Goal: Task Accomplishment & Management: Use online tool/utility

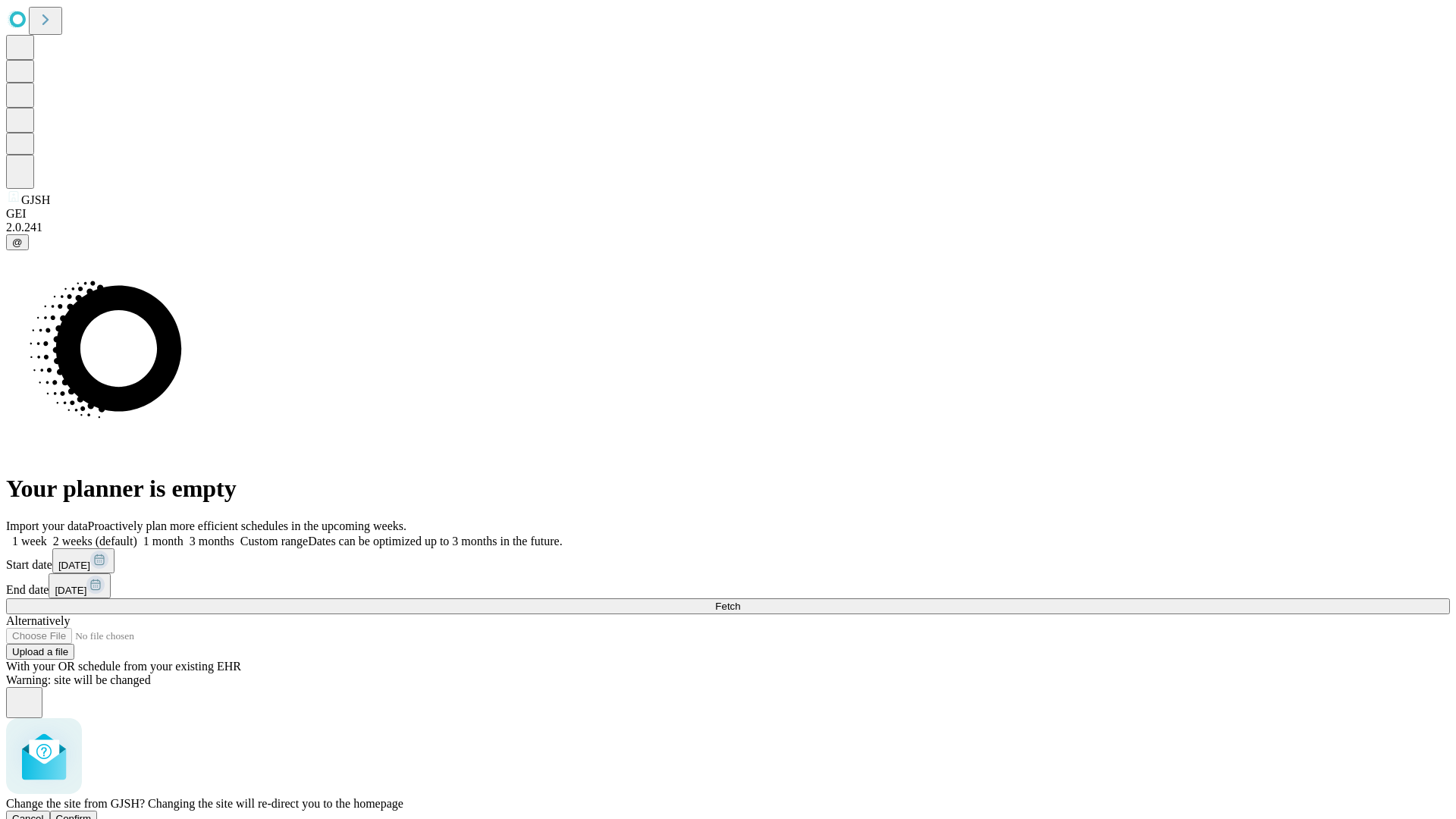
click at [92, 813] on span "Confirm" at bounding box center [73, 819] width 35 height 12
click at [47, 534] on label "1 week" at bounding box center [26, 541] width 41 height 13
click at [740, 600] on span "Fetch" at bounding box center [728, 606] width 25 height 12
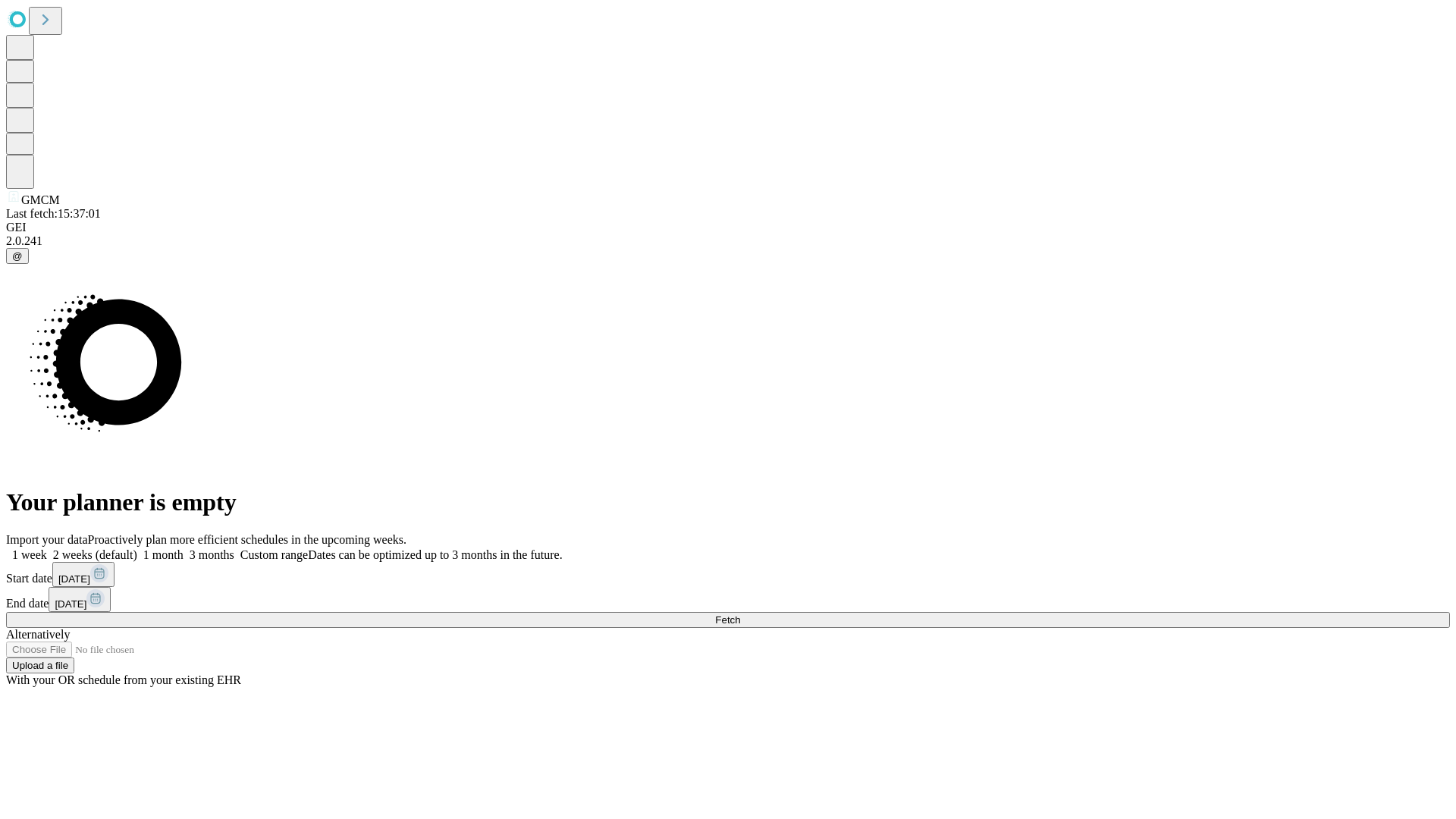
click at [47, 548] on label "1 week" at bounding box center [26, 555] width 41 height 13
click at [740, 614] on span "Fetch" at bounding box center [728, 620] width 25 height 12
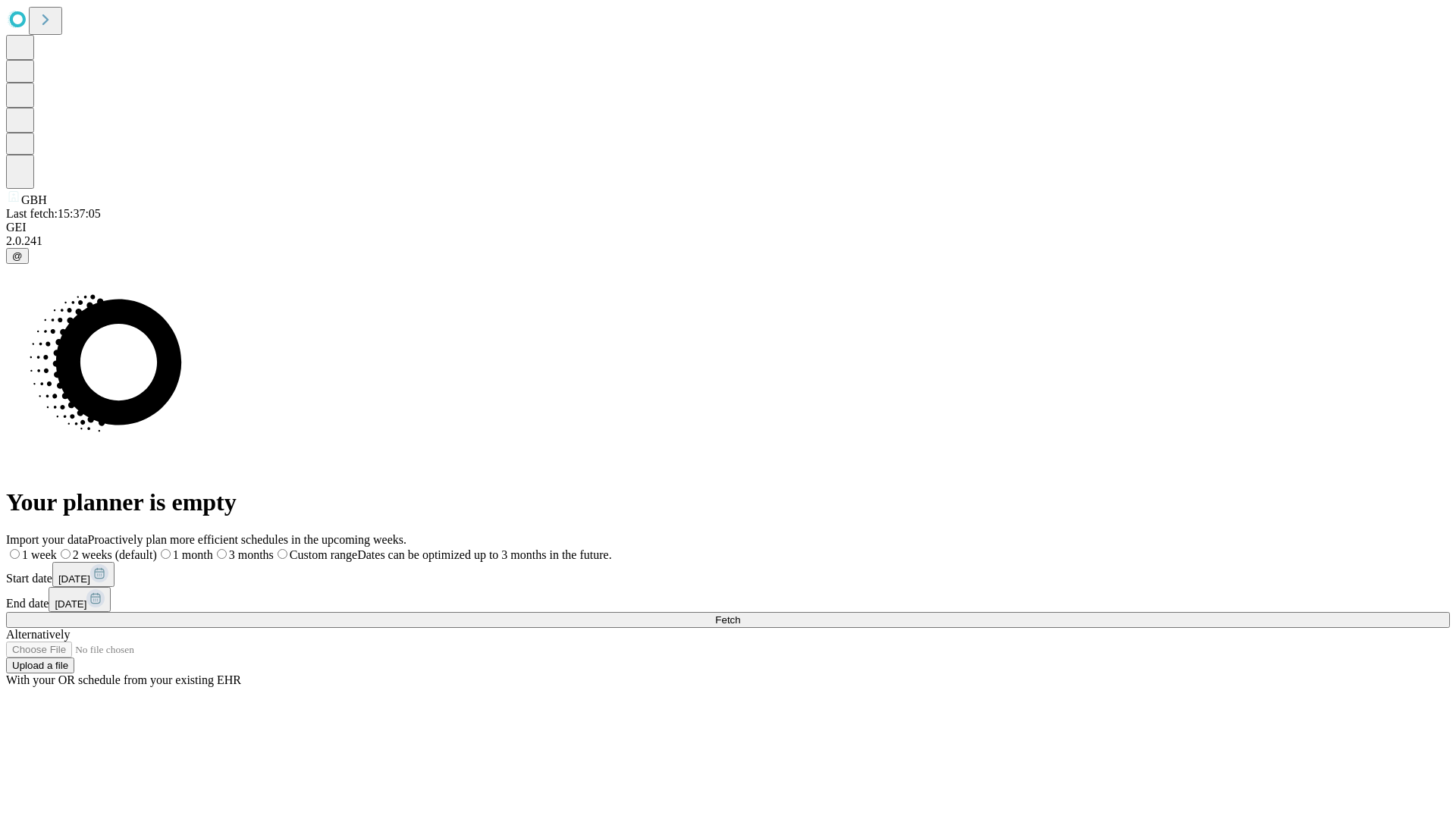
click at [57, 548] on label "1 week" at bounding box center [31, 555] width 51 height 13
click at [740, 614] on span "Fetch" at bounding box center [728, 620] width 25 height 12
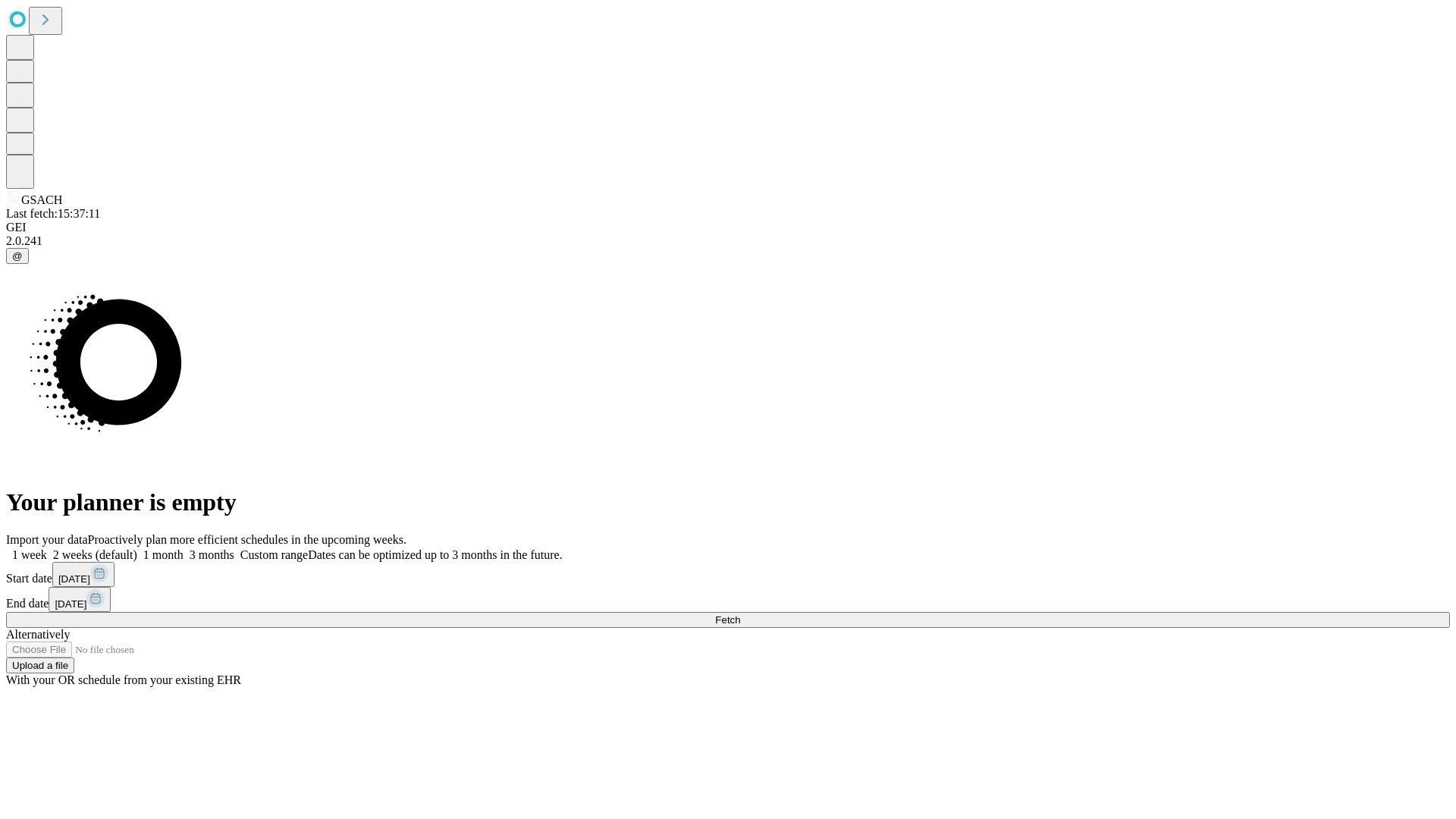
click at [47, 548] on label "1 week" at bounding box center [26, 555] width 41 height 13
click at [740, 614] on span "Fetch" at bounding box center [728, 620] width 25 height 12
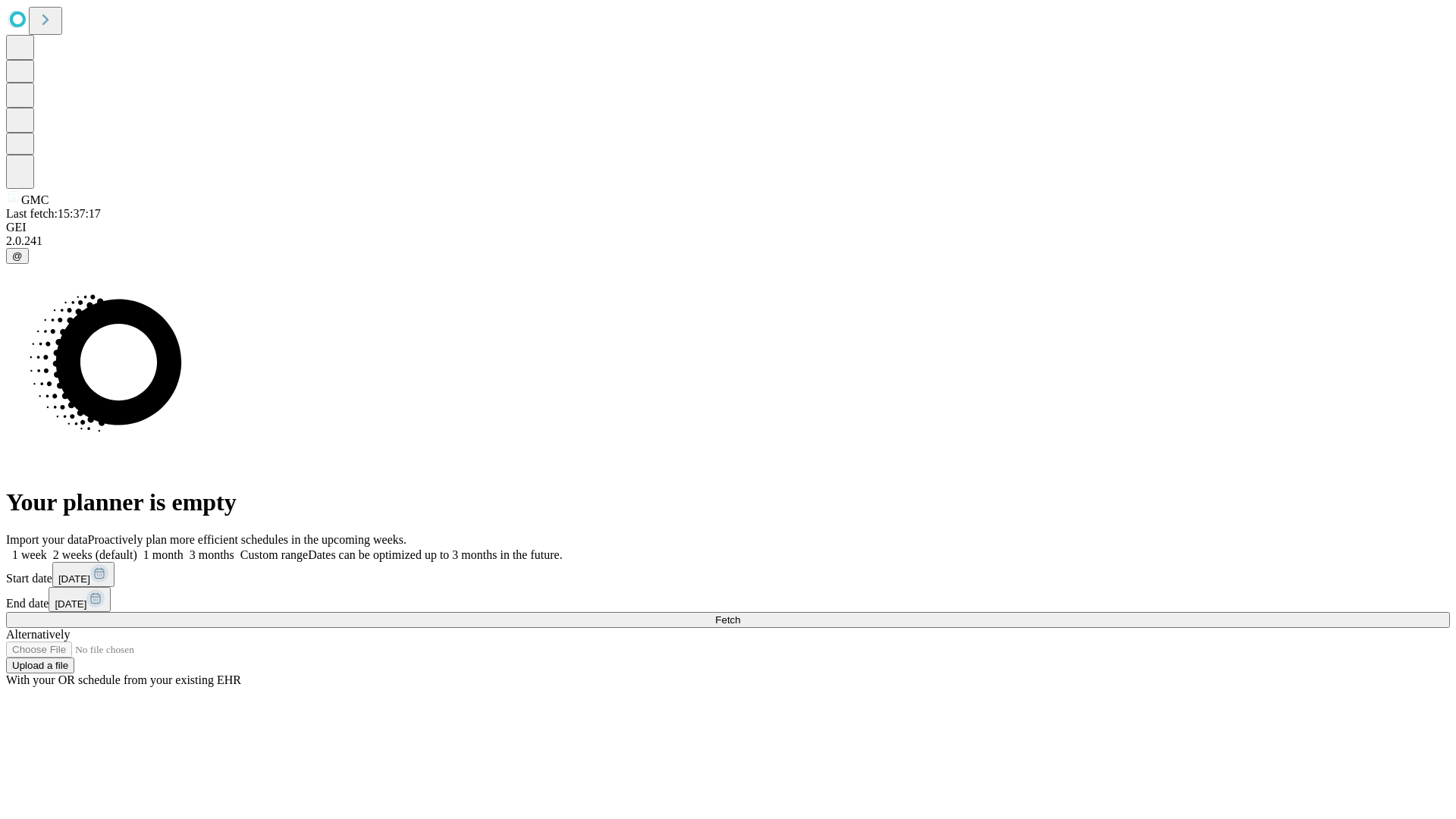
click at [47, 548] on label "1 week" at bounding box center [26, 555] width 41 height 13
click at [740, 614] on span "Fetch" at bounding box center [728, 620] width 25 height 12
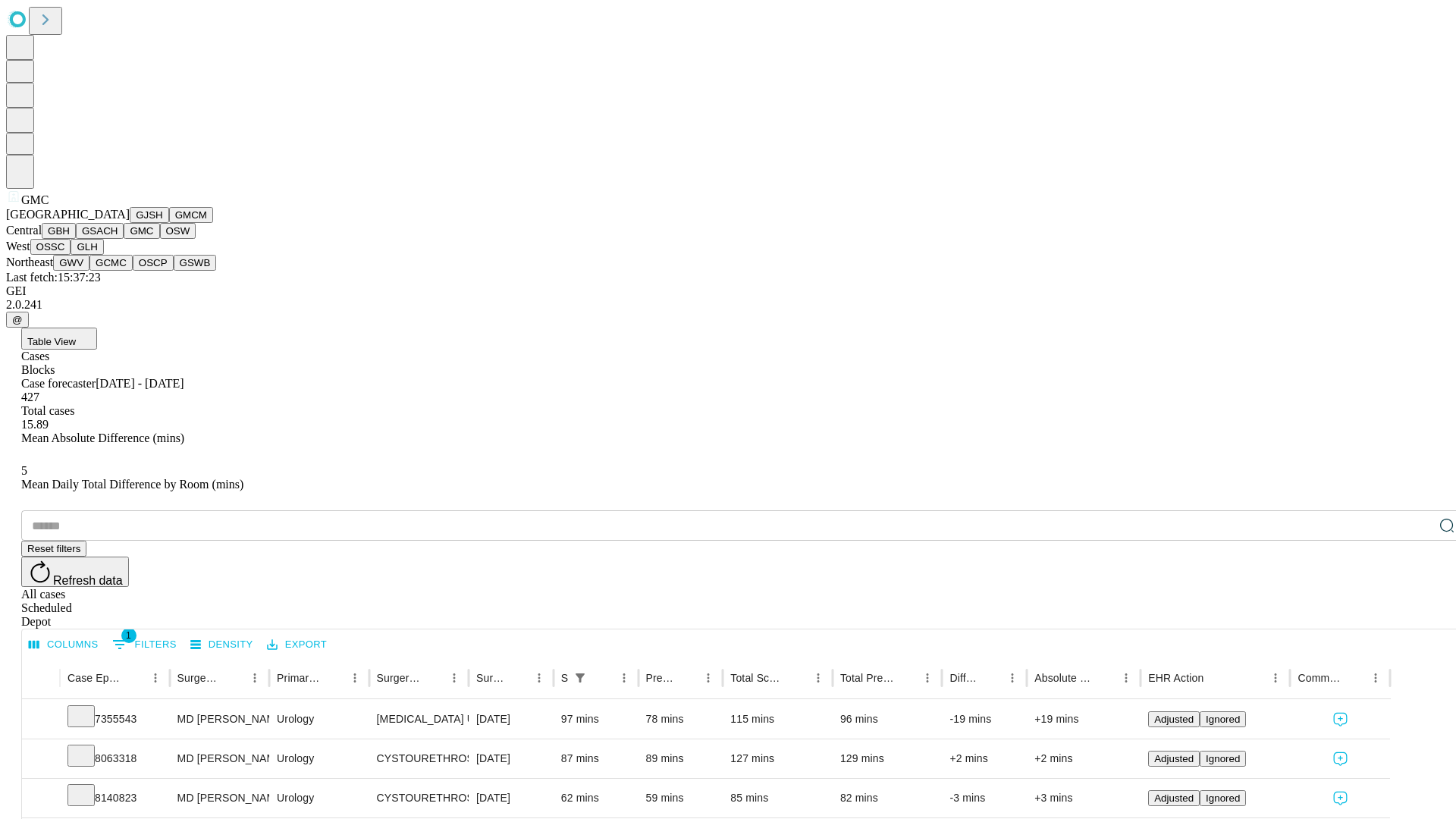
click at [160, 239] on button "OSW" at bounding box center [178, 230] width 36 height 16
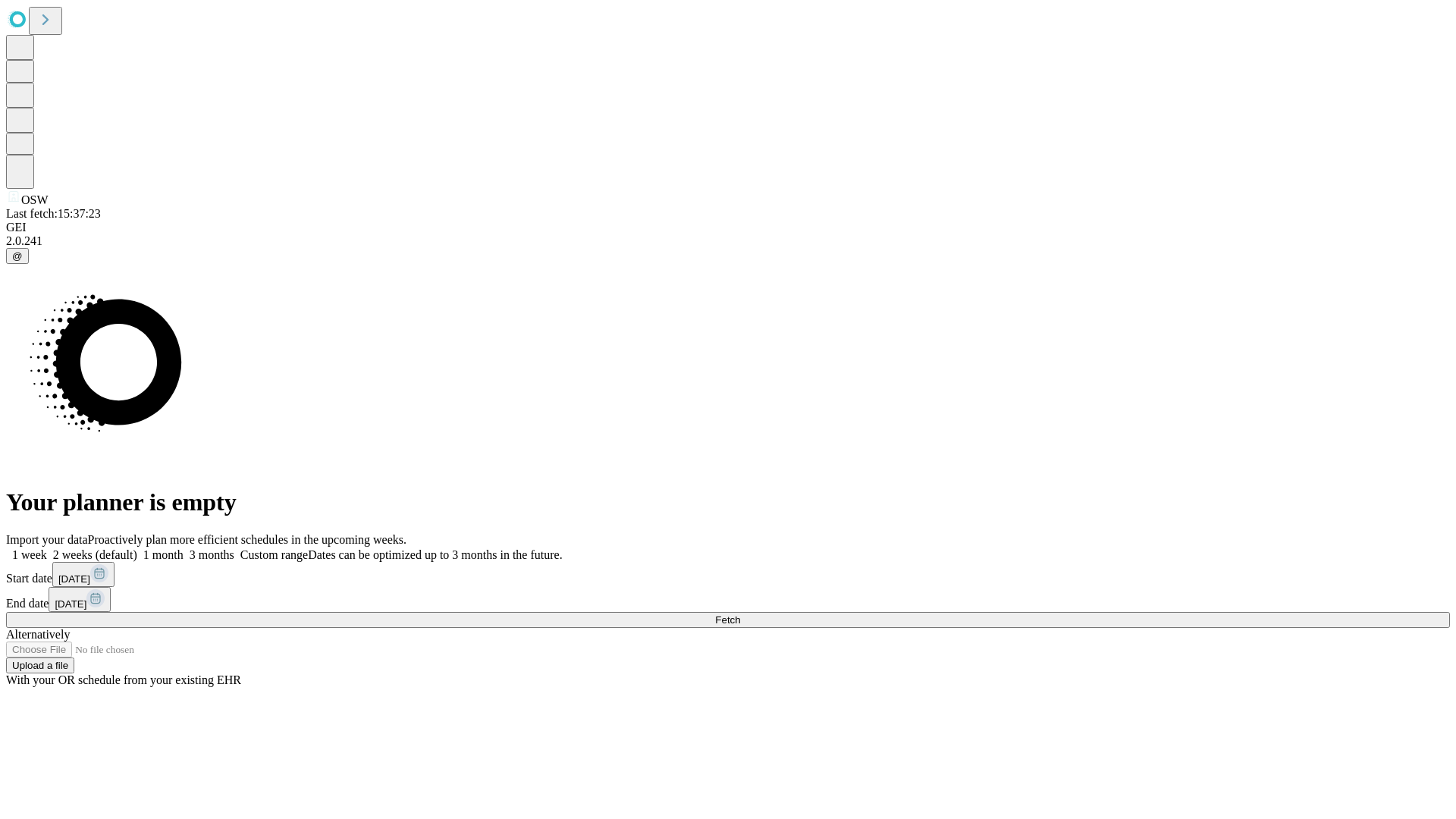
click at [740, 614] on span "Fetch" at bounding box center [728, 620] width 25 height 12
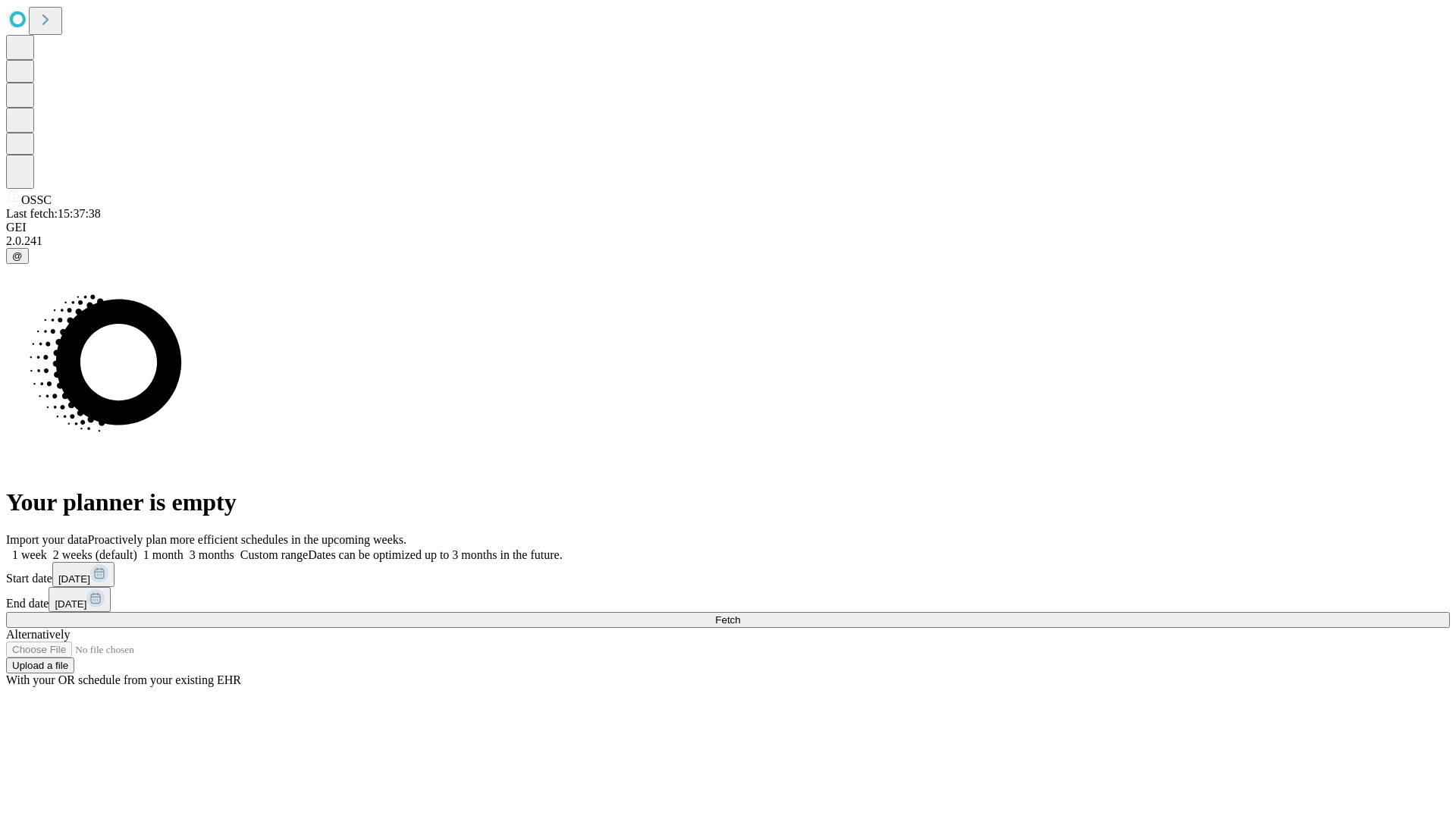
click at [47, 548] on label "1 week" at bounding box center [26, 555] width 41 height 13
click at [740, 614] on span "Fetch" at bounding box center [728, 620] width 25 height 12
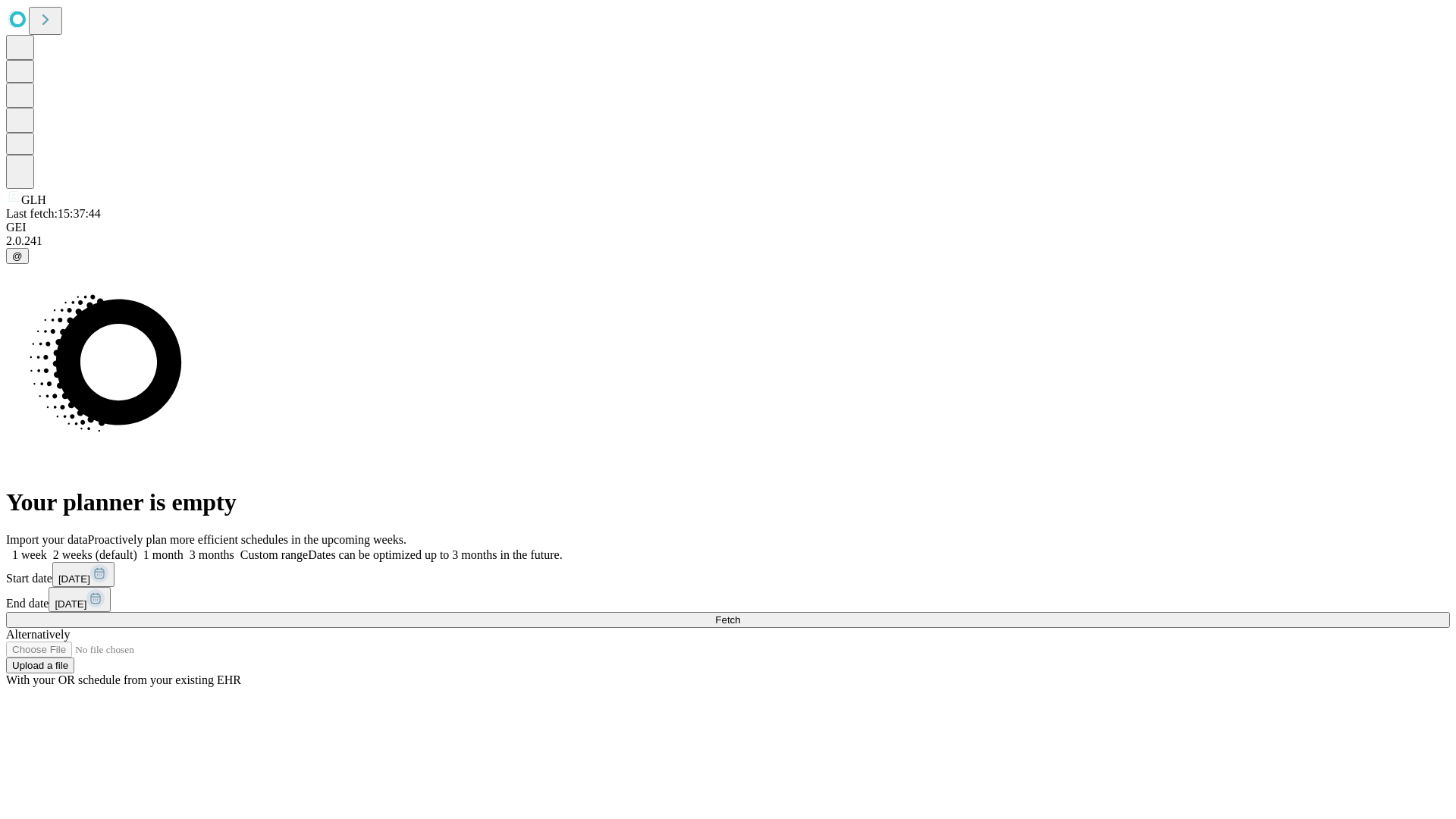
click at [47, 548] on label "1 week" at bounding box center [26, 555] width 41 height 13
click at [740, 614] on span "Fetch" at bounding box center [728, 620] width 25 height 12
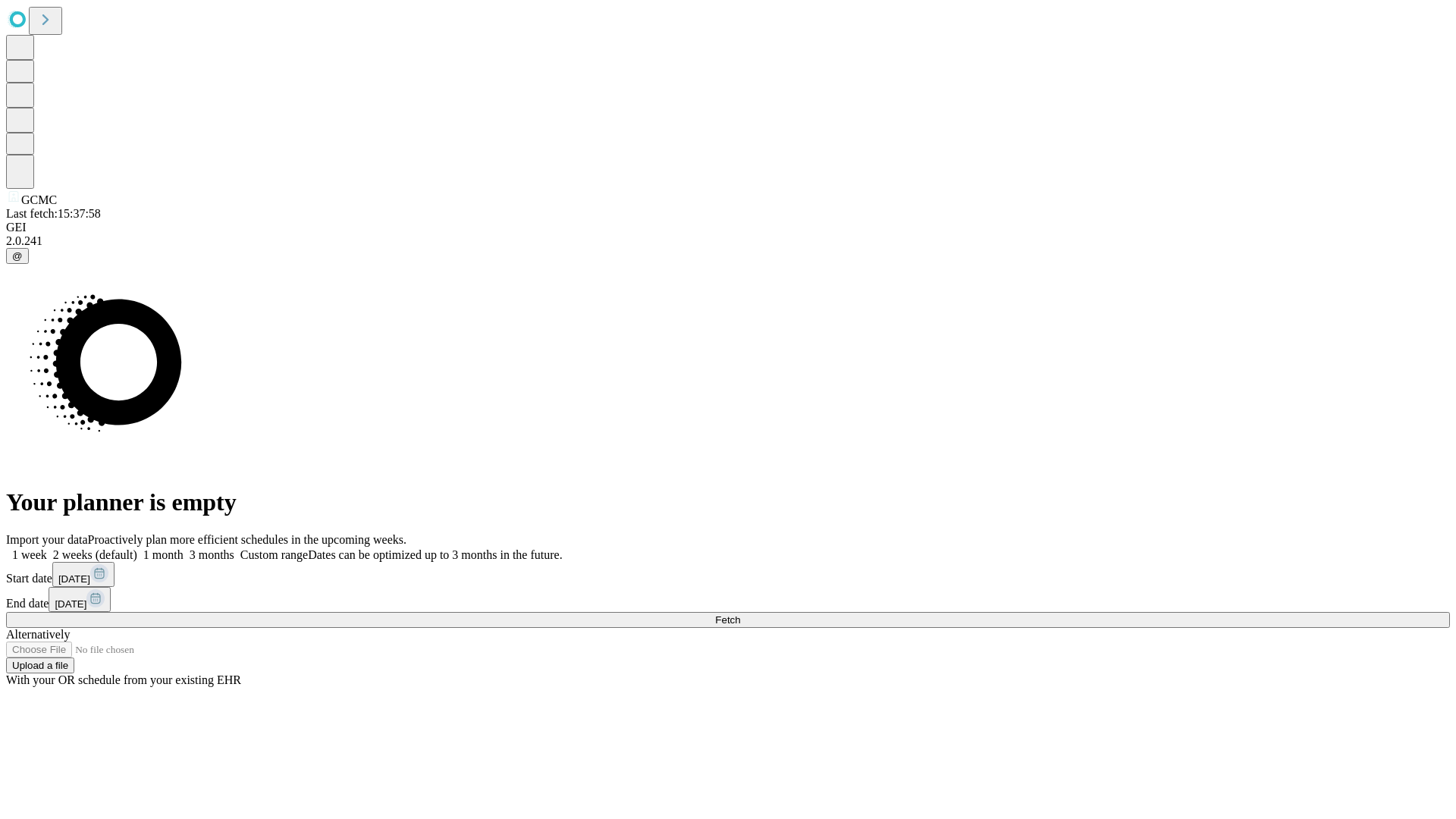
click at [47, 548] on label "1 week" at bounding box center [26, 555] width 41 height 13
click at [740, 614] on span "Fetch" at bounding box center [728, 620] width 25 height 12
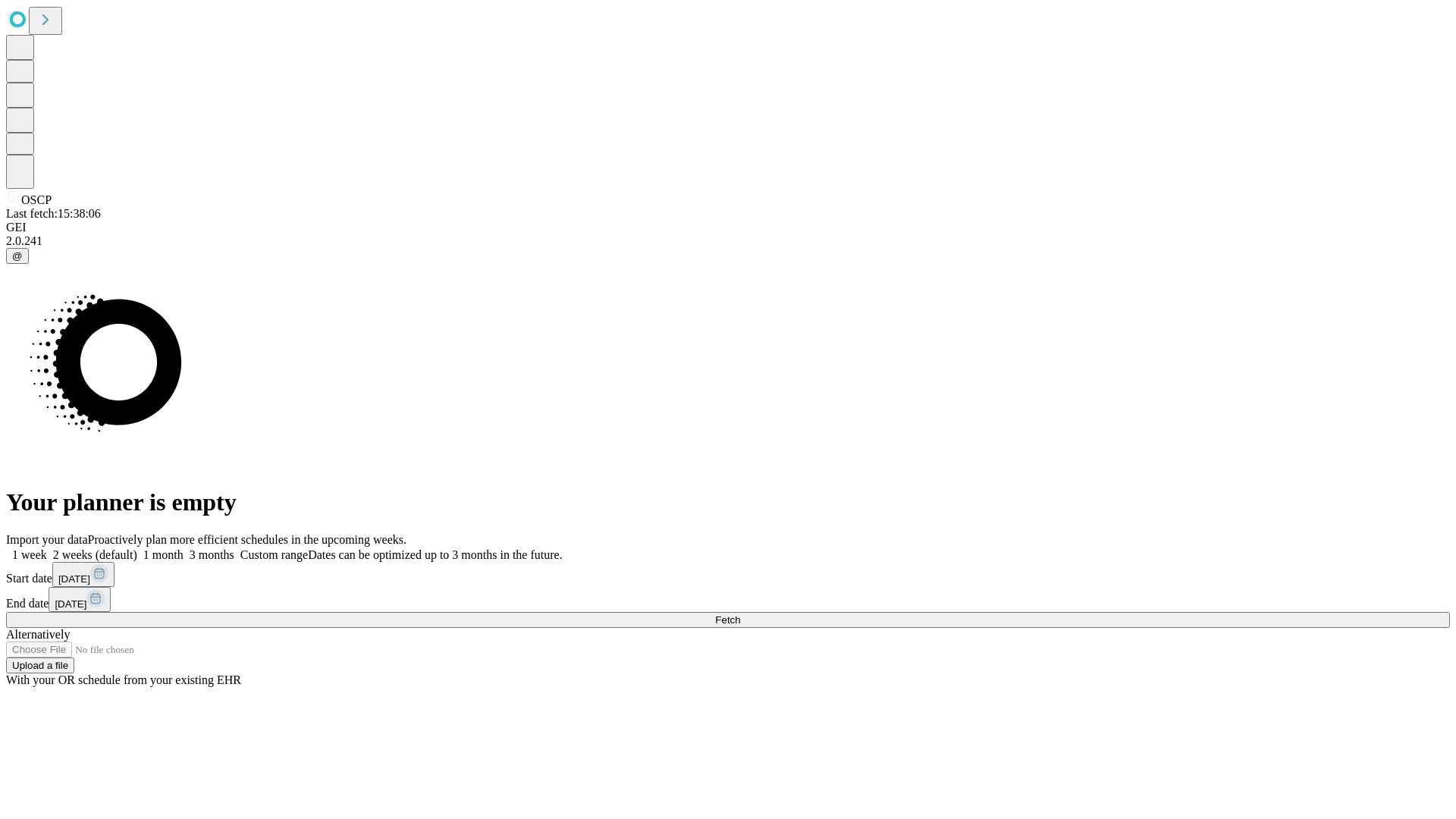
click at [47, 548] on label "1 week" at bounding box center [26, 555] width 41 height 13
click at [740, 614] on span "Fetch" at bounding box center [728, 620] width 25 height 12
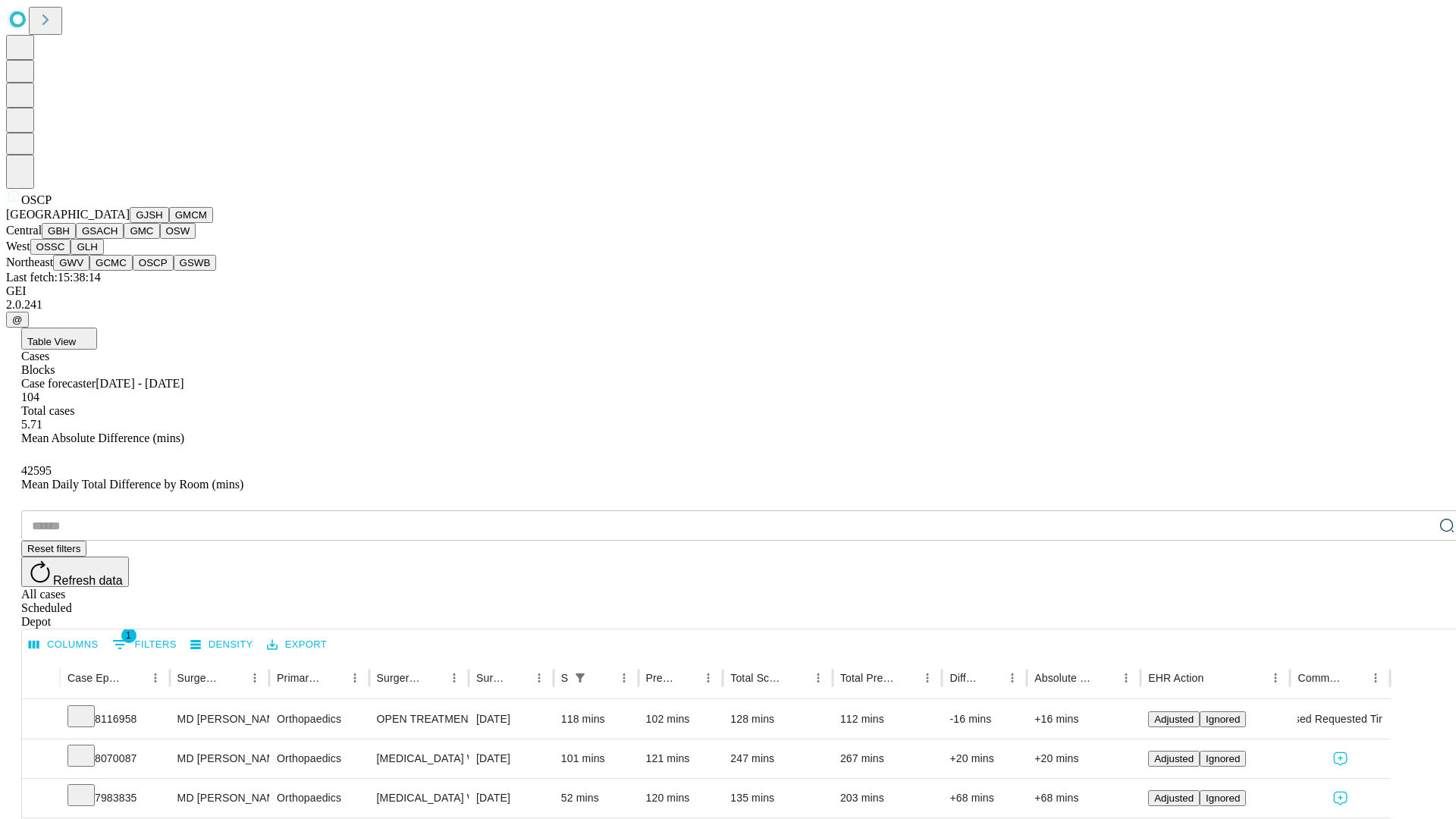
click at [173, 271] on button "GSWB" at bounding box center [195, 262] width 44 height 16
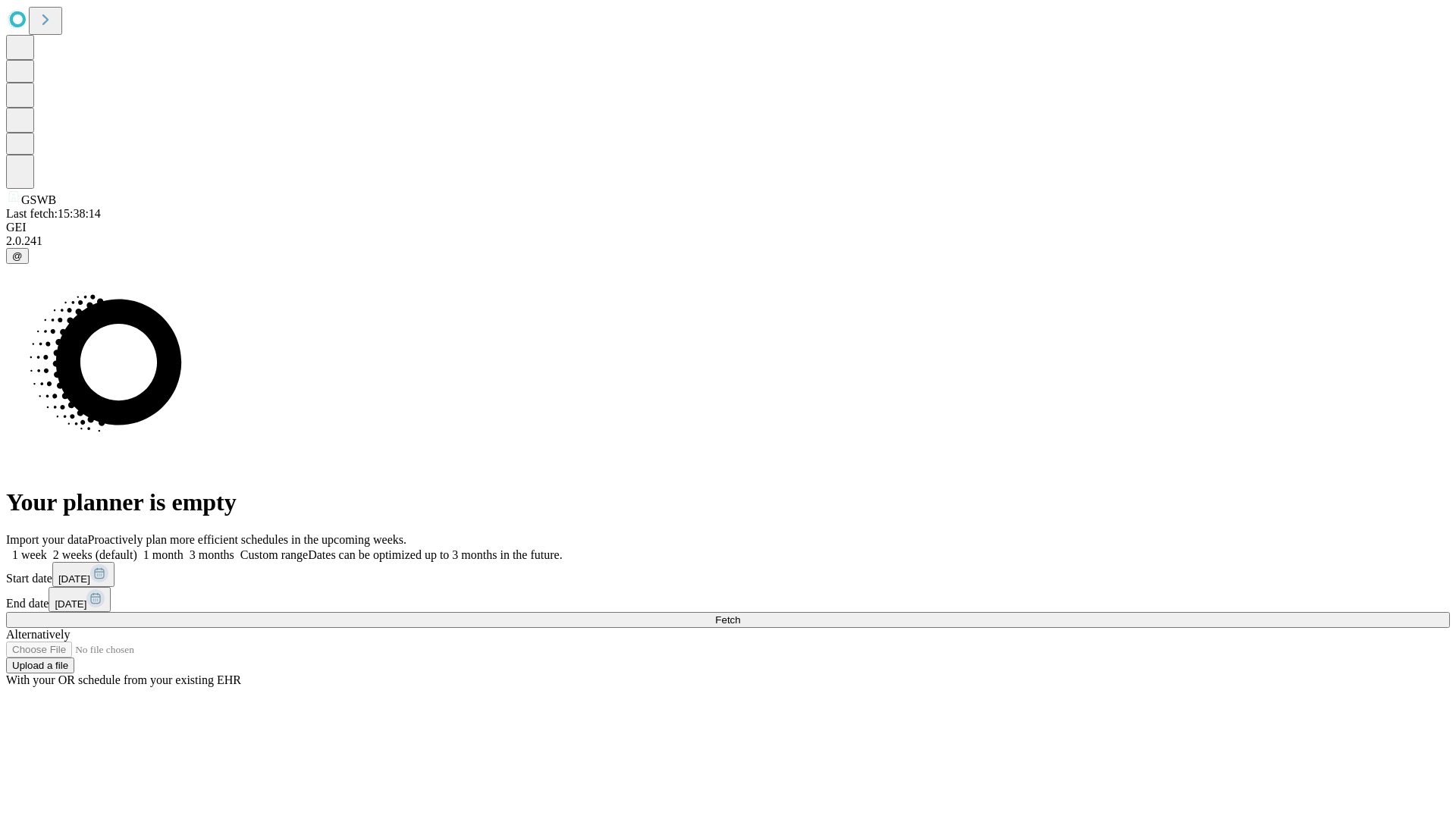
click at [47, 548] on label "1 week" at bounding box center [26, 555] width 41 height 13
click at [740, 614] on span "Fetch" at bounding box center [728, 620] width 25 height 12
